Goal: Navigation & Orientation: Find specific page/section

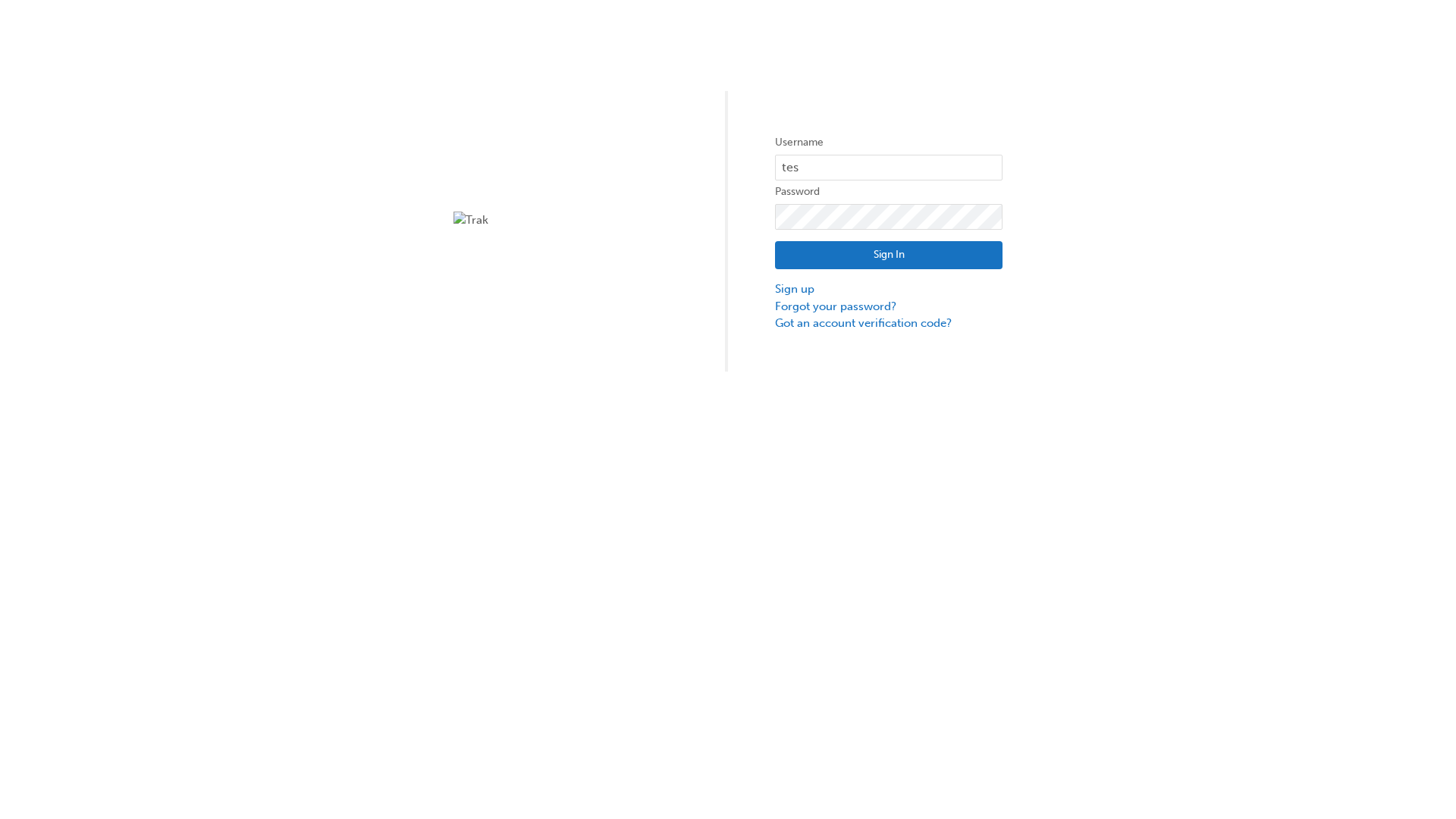
type input "test.e2e.user31"
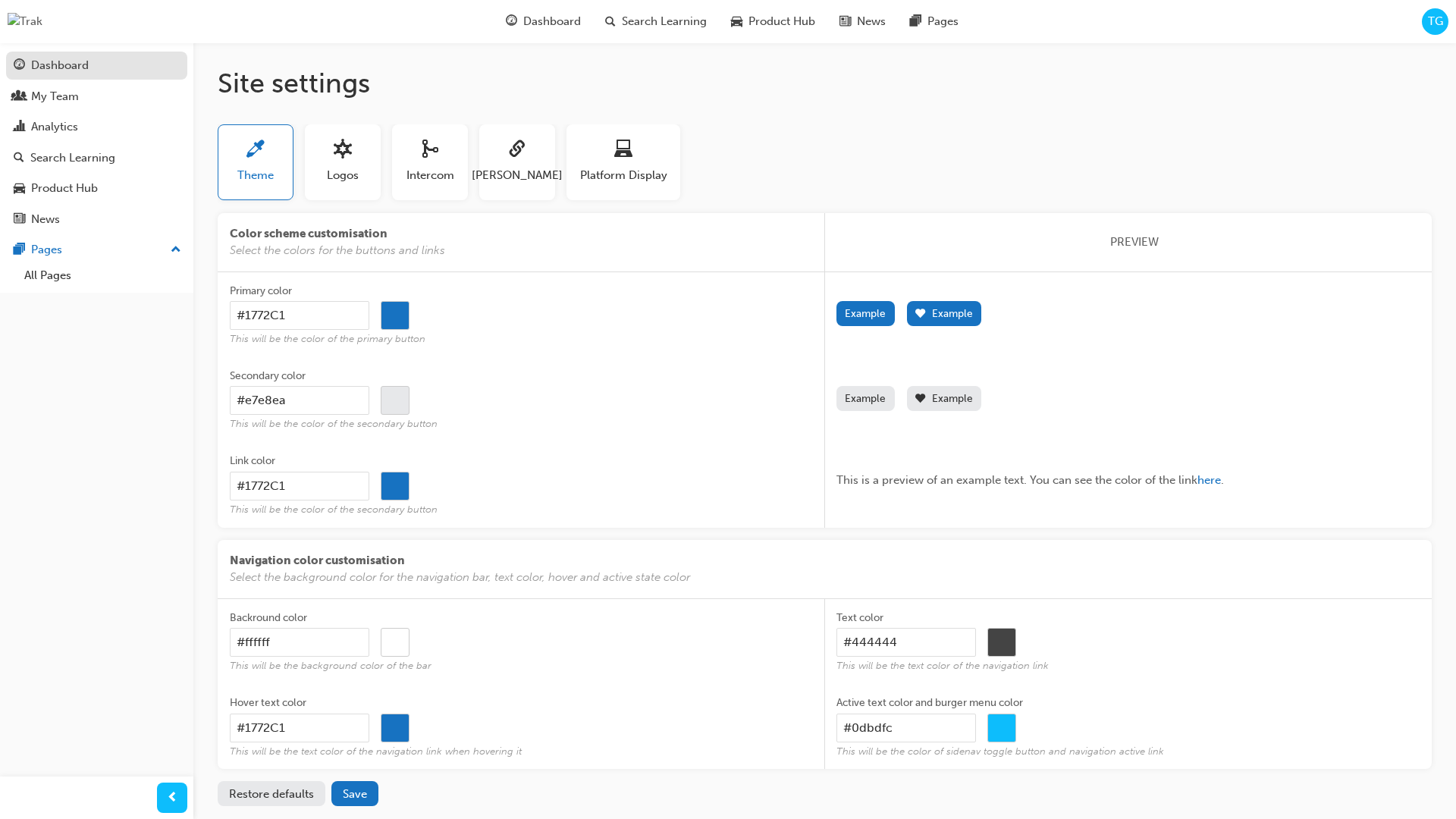
scroll to position [42, 0]
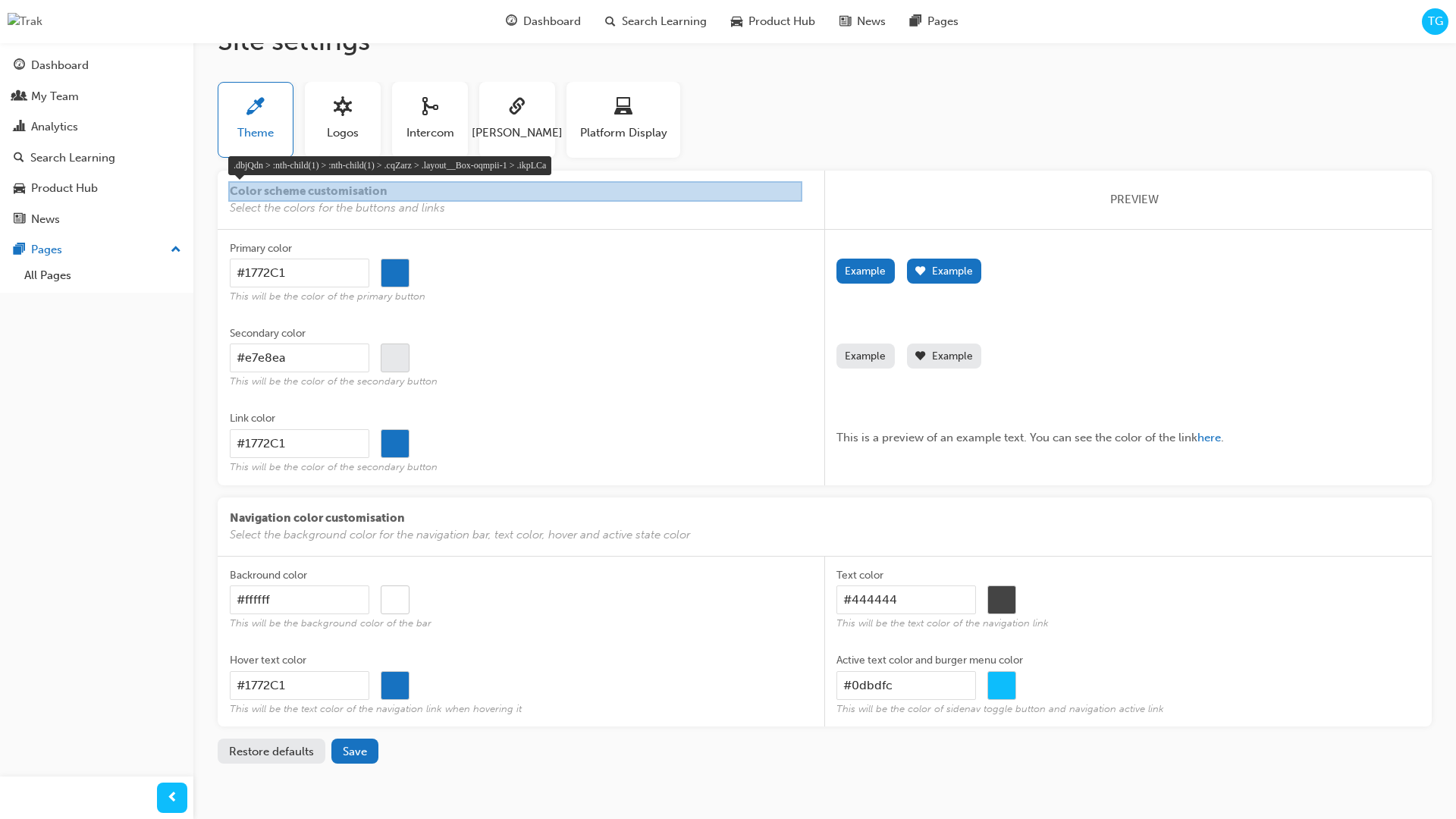
click at [484, 194] on div at bounding box center [515, 192] width 574 height 21
